Goal: Task Accomplishment & Management: Manage account settings

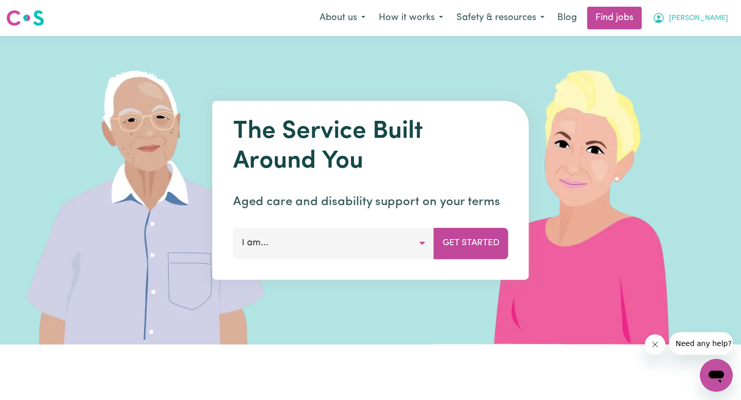
click at [714, 22] on span "[PERSON_NAME]" at bounding box center [698, 18] width 59 height 11
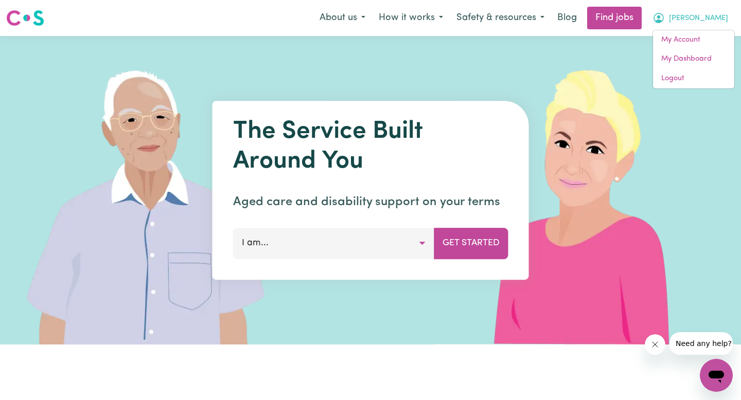
click at [362, 252] on button "I am..." at bounding box center [333, 243] width 201 height 31
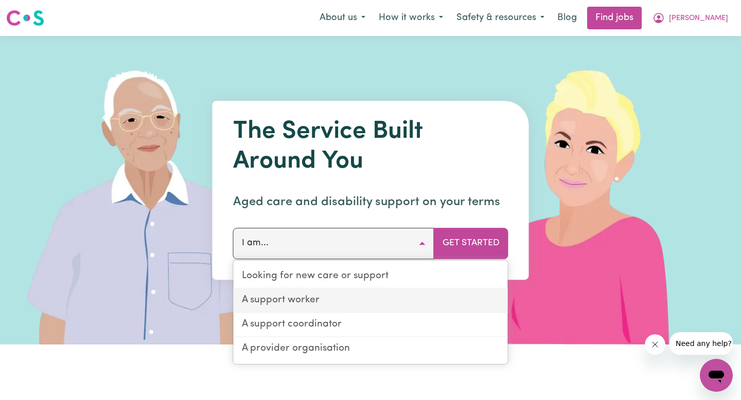
click at [343, 302] on link "A support worker" at bounding box center [371, 301] width 274 height 24
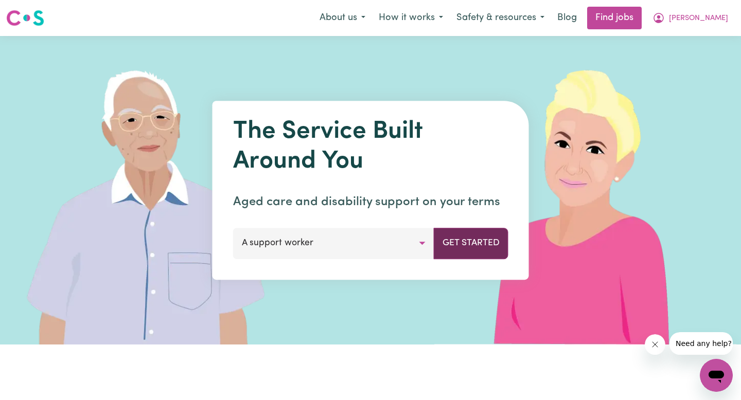
click at [478, 238] on button "Get Started" at bounding box center [471, 243] width 75 height 31
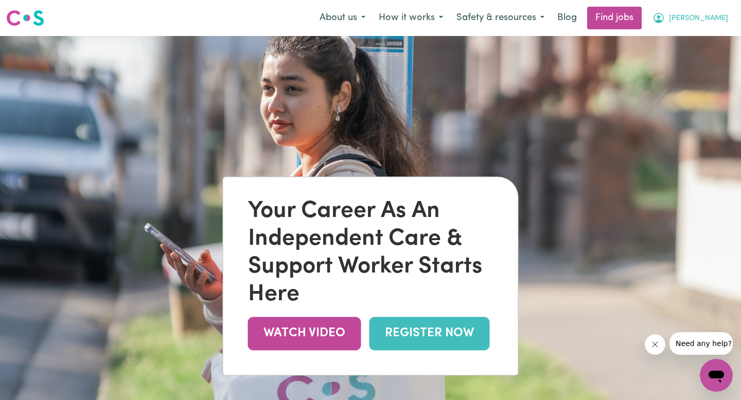
click at [711, 17] on button "[PERSON_NAME]" at bounding box center [690, 18] width 89 height 22
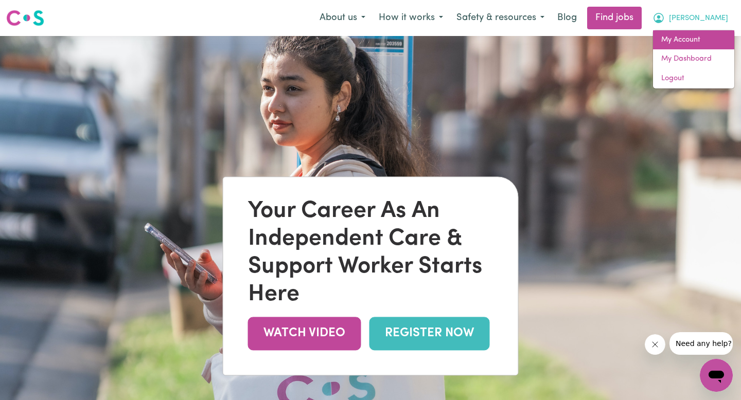
click at [686, 36] on link "My Account" at bounding box center [693, 40] width 81 height 20
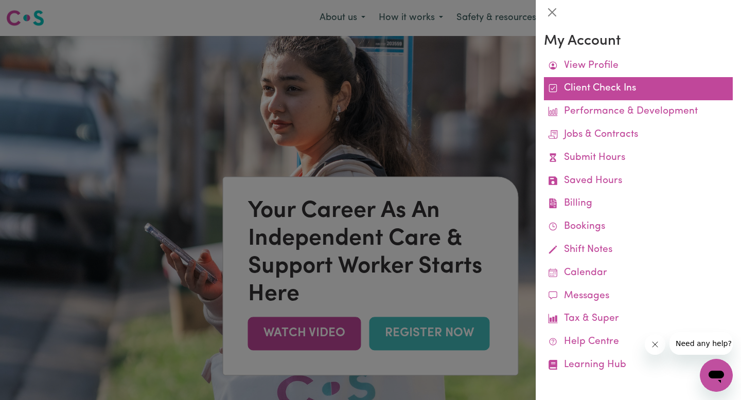
click at [578, 84] on link "Client Check Ins" at bounding box center [638, 88] width 189 height 23
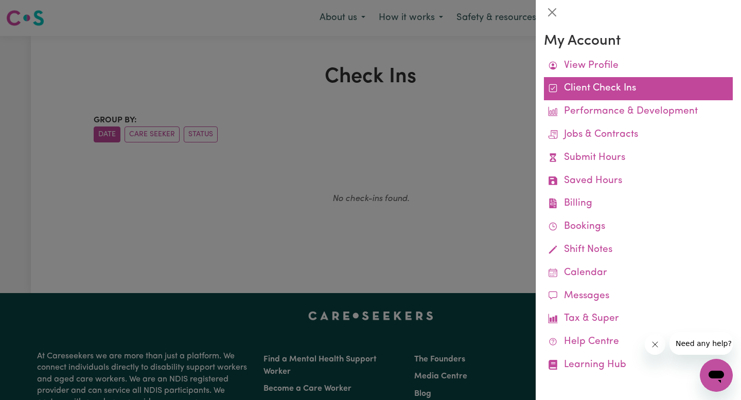
click at [570, 84] on link "Client Check Ins" at bounding box center [638, 88] width 189 height 23
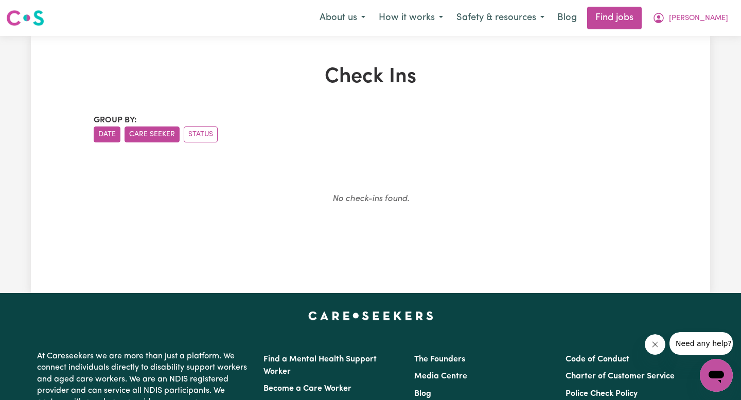
click at [153, 132] on button "Care Seeker" at bounding box center [152, 135] width 55 height 16
click at [200, 134] on button "Status" at bounding box center [201, 135] width 34 height 16
click at [714, 10] on button "[PERSON_NAME]" at bounding box center [690, 18] width 89 height 22
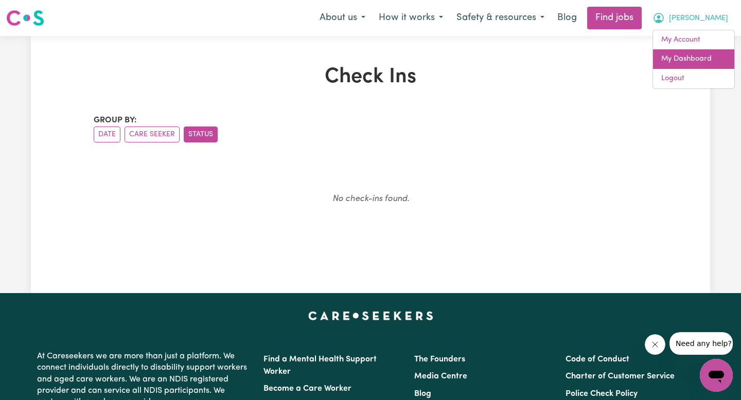
click at [683, 63] on link "My Dashboard" at bounding box center [693, 59] width 81 height 20
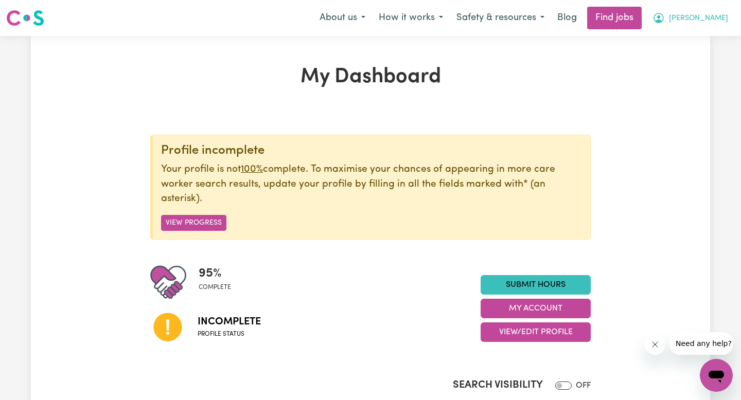
click at [665, 15] on icon "My Account" at bounding box center [659, 18] width 12 height 12
click at [700, 58] on link "My Dashboard" at bounding box center [693, 59] width 81 height 20
click at [690, 40] on link "My Account" at bounding box center [693, 40] width 81 height 20
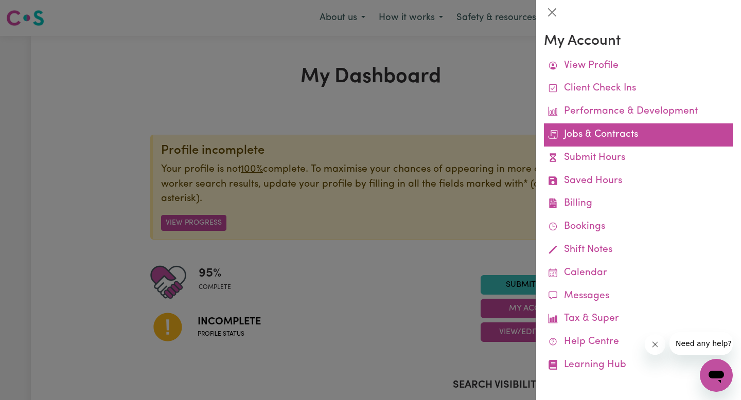
click at [604, 125] on link "Jobs & Contracts" at bounding box center [638, 135] width 189 height 23
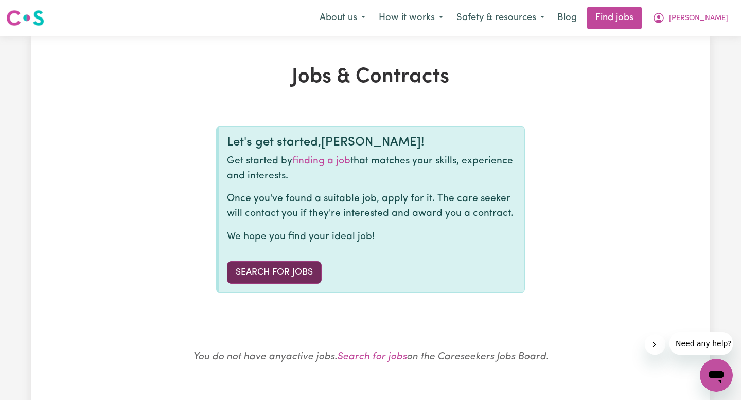
click at [264, 279] on link "Search for Jobs" at bounding box center [274, 272] width 95 height 23
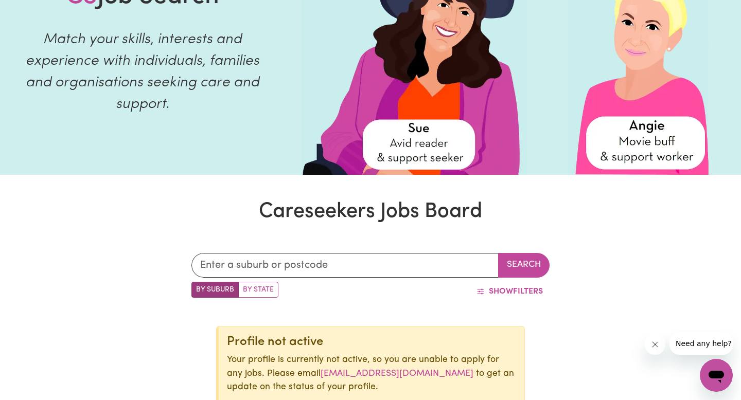
scroll to position [109, 0]
